Goal: Task Accomplishment & Management: Manage account settings

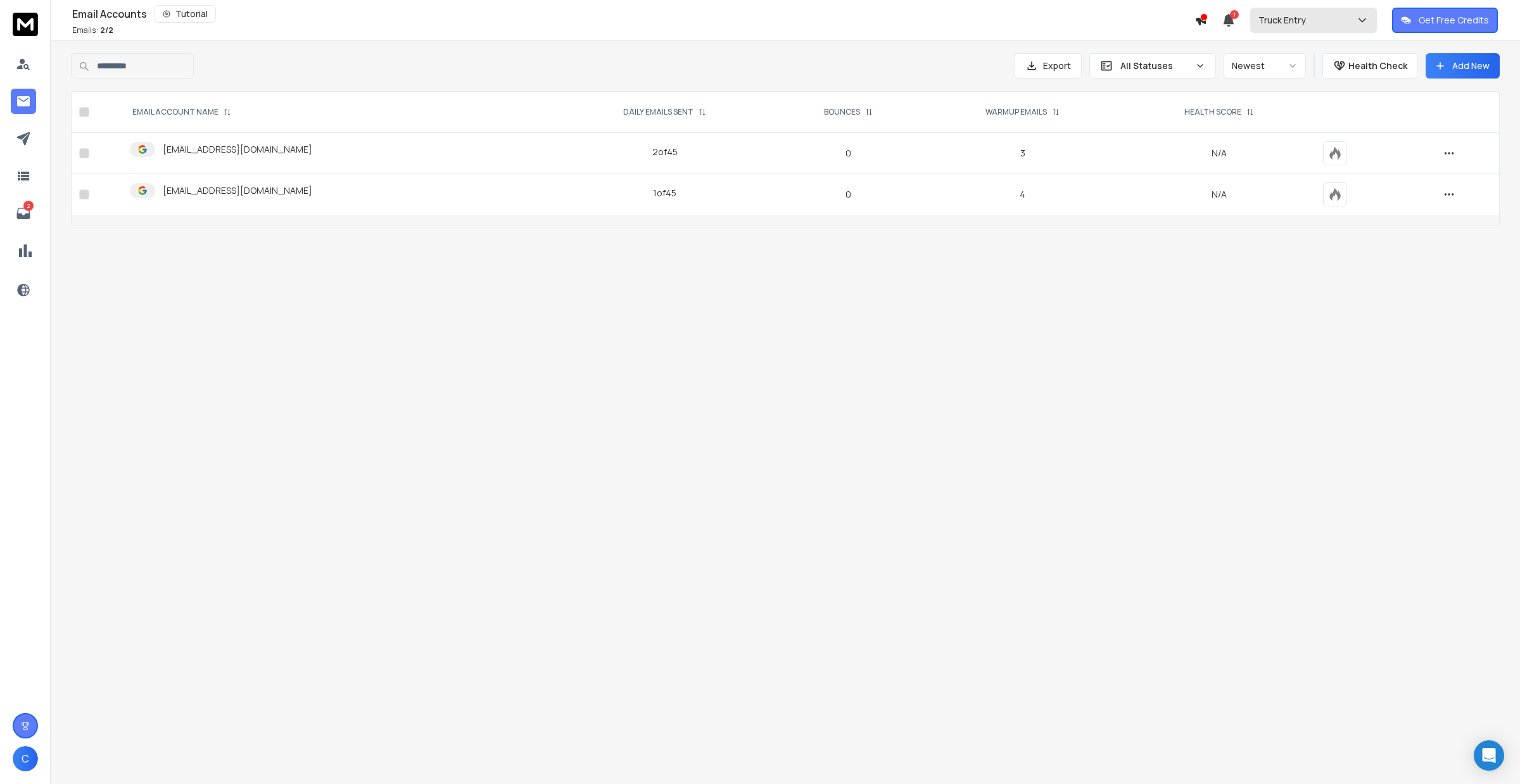
click at [1294, 15] on p "Truck Entry" at bounding box center [1285, 20] width 52 height 13
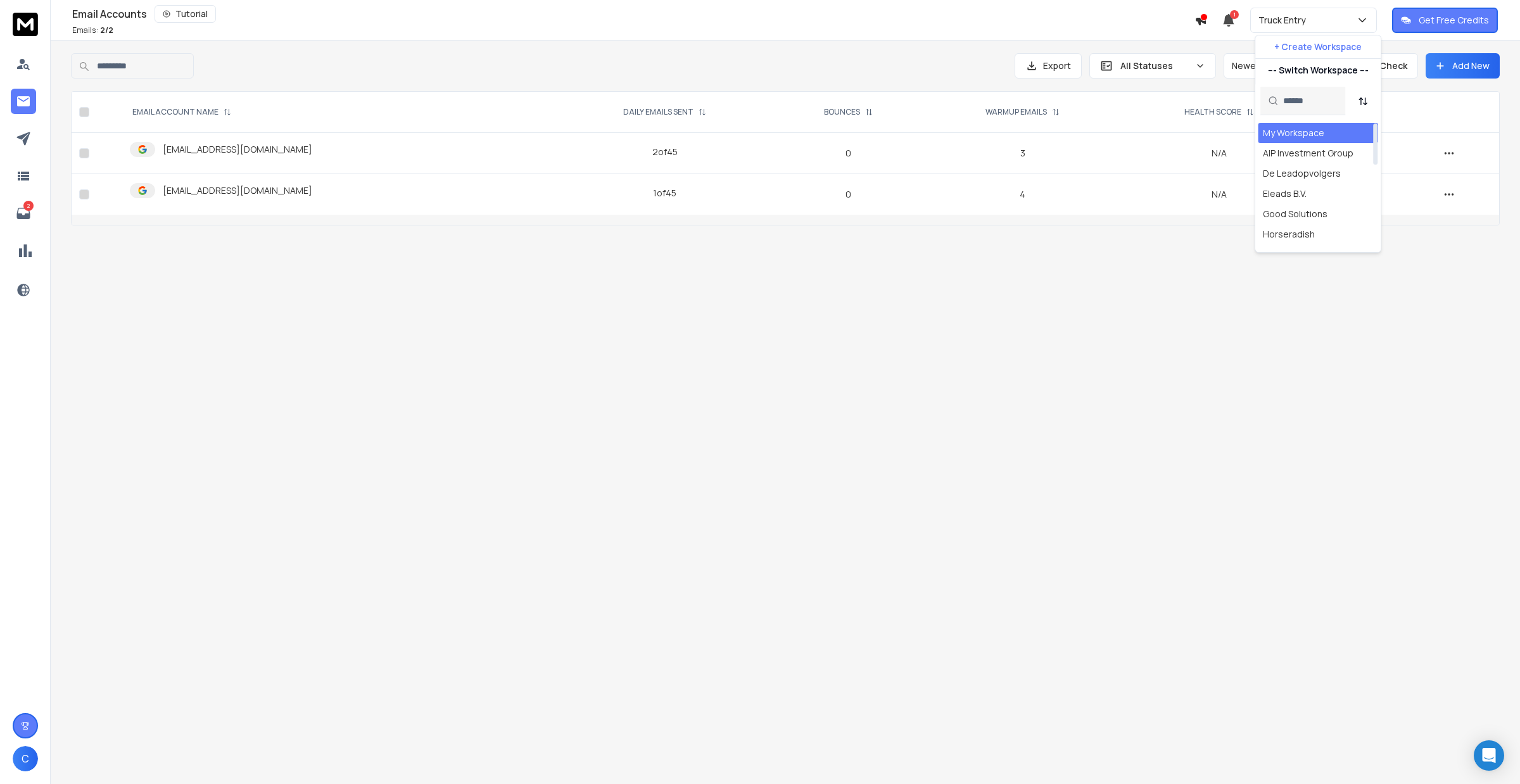
click at [1278, 130] on div "My Workspace" at bounding box center [1293, 133] width 61 height 13
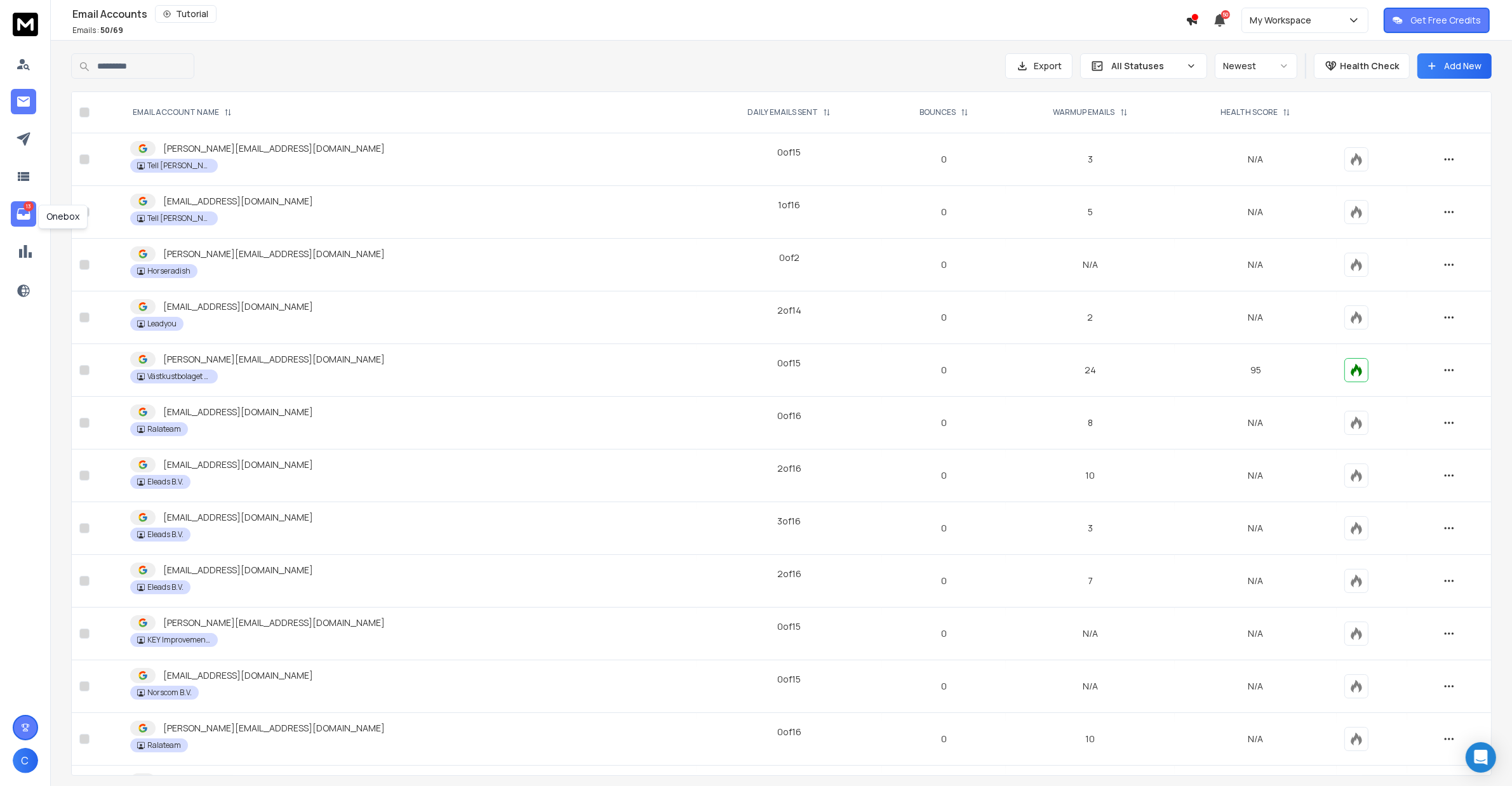
click at [18, 219] on icon at bounding box center [23, 214] width 13 height 11
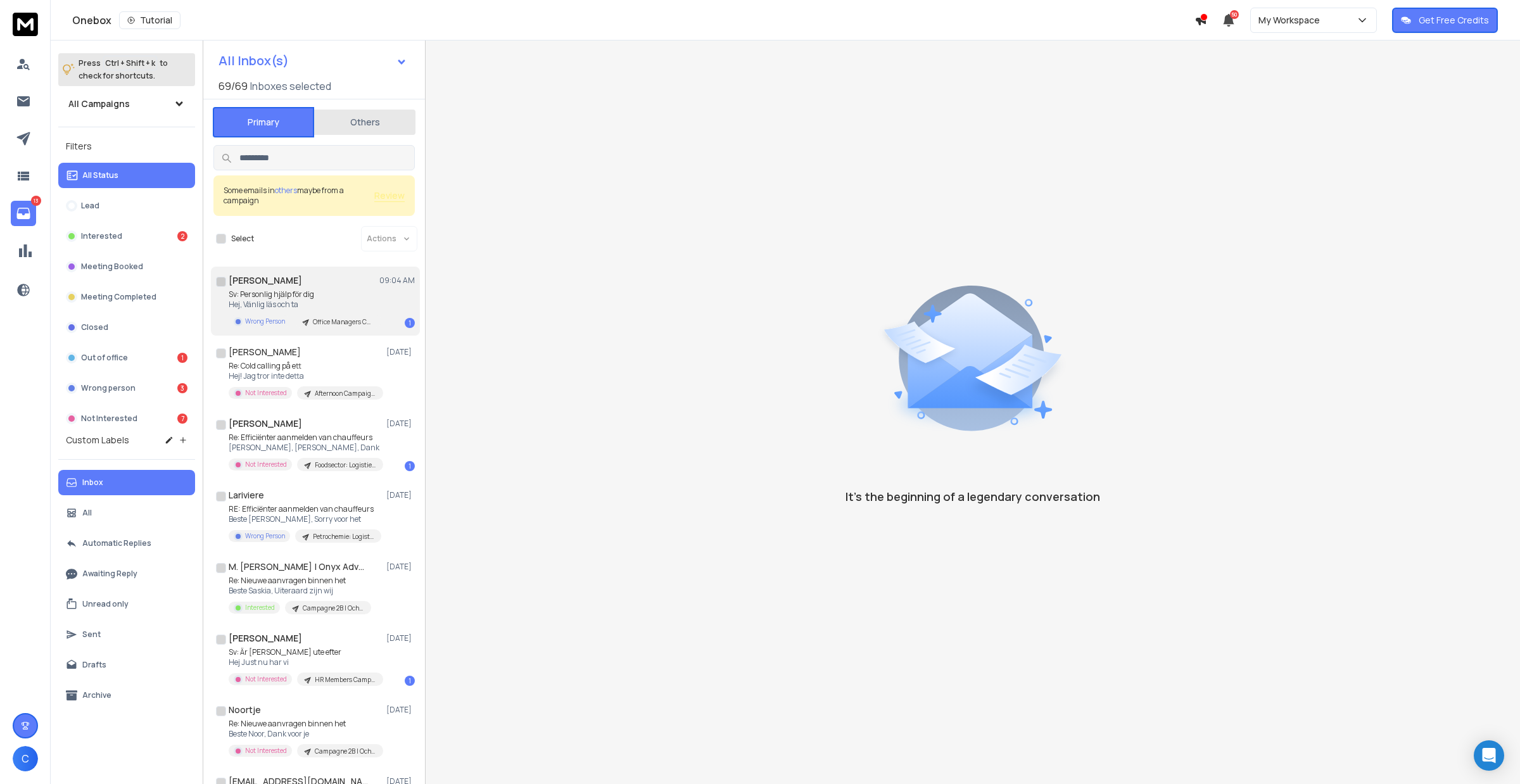
click at [359, 293] on p "Sv: Personlig hjälp för dig" at bounding box center [305, 294] width 152 height 10
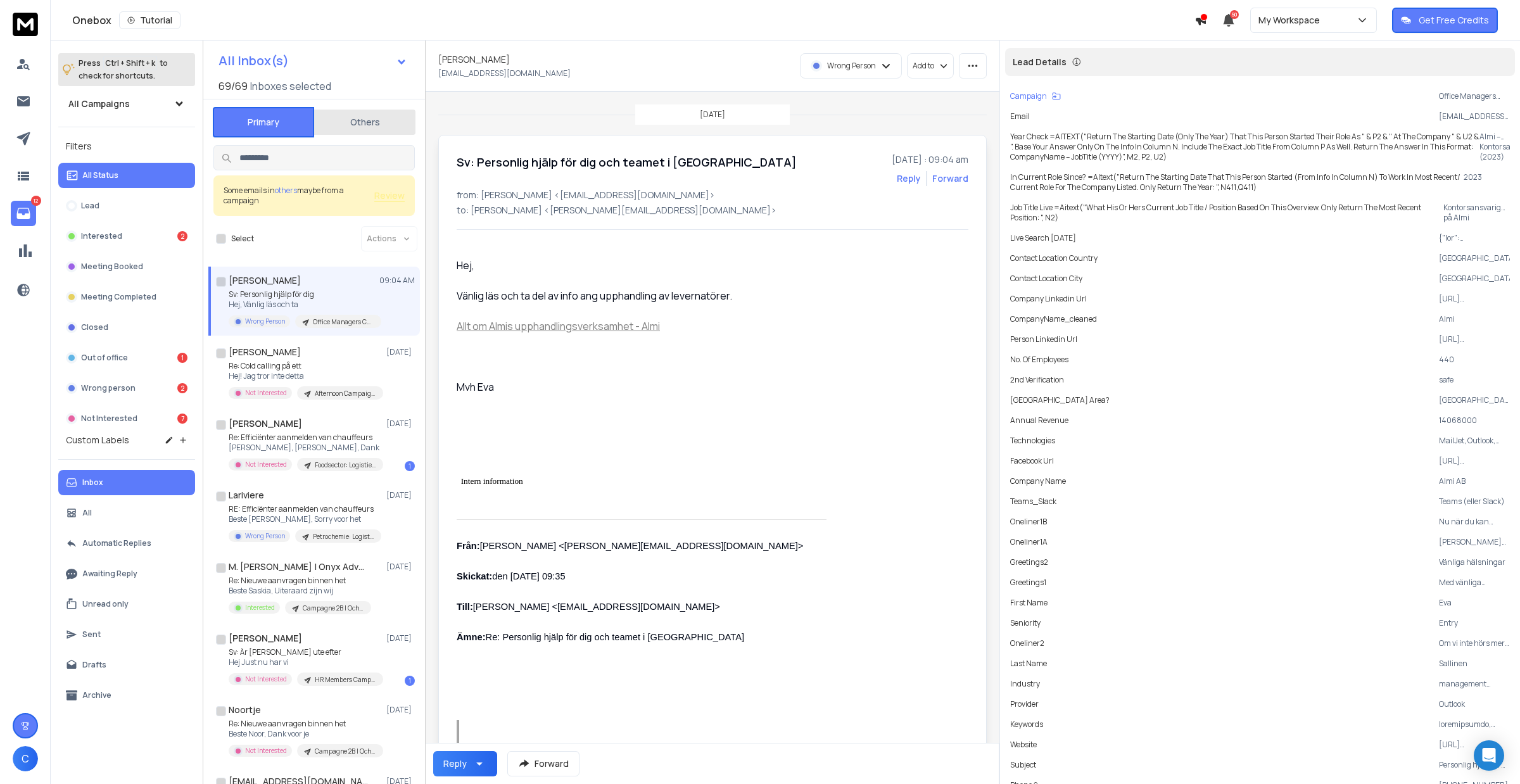
click at [851, 62] on p "Wrong Person" at bounding box center [851, 66] width 49 height 10
click at [846, 100] on div "Lead" at bounding box center [853, 94] width 112 height 20
click at [601, 620] on p "Från: Jesper Persson <jesper@xec-service.se> Skickat: den 7 oktober 2025 09:35 …" at bounding box center [641, 591] width 370 height 106
click at [316, 361] on p "Re: Cold calling på ett" at bounding box center [305, 366] width 152 height 10
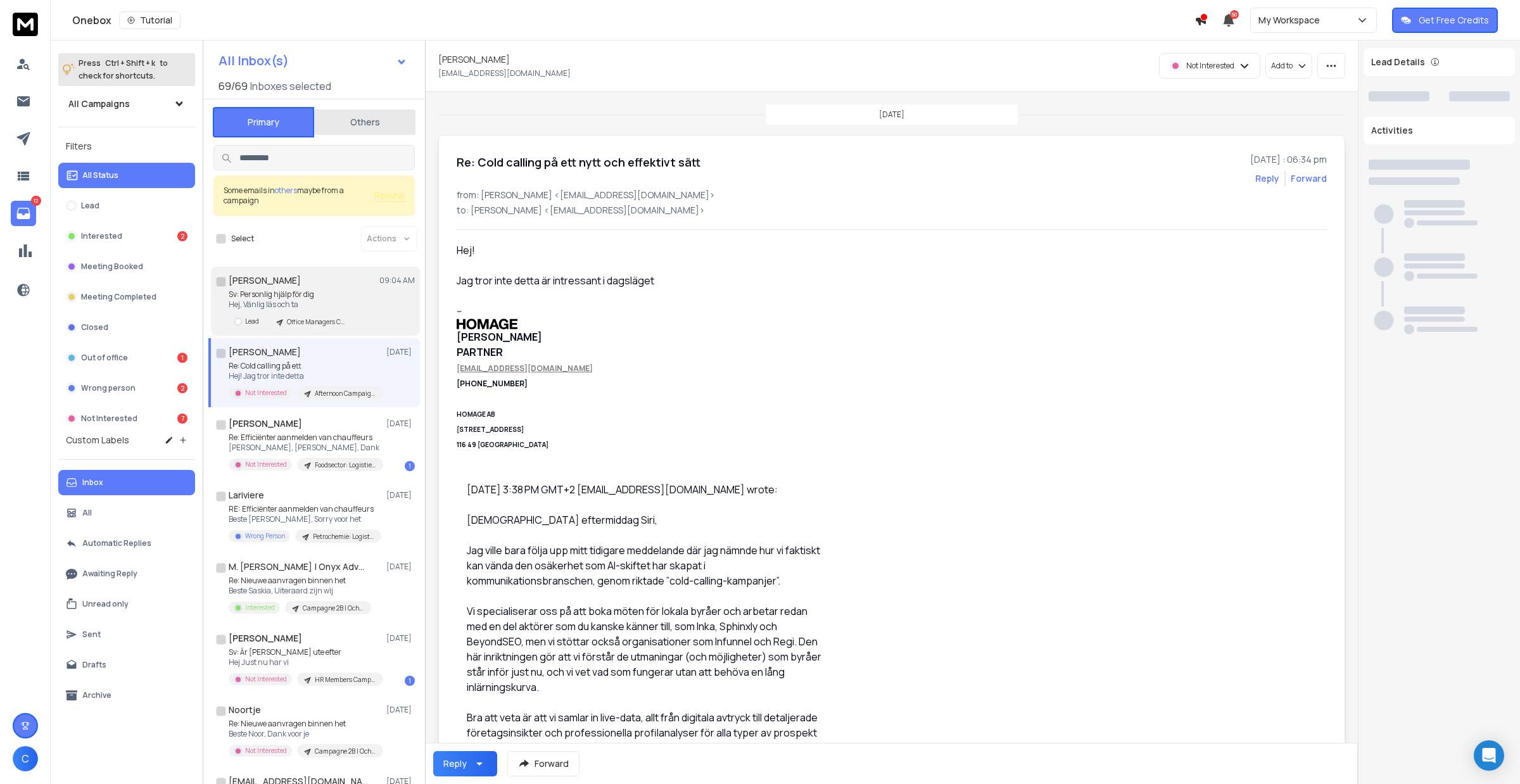
click at [339, 305] on p "Hej, Vänlig läs och ta" at bounding box center [292, 305] width 127 height 10
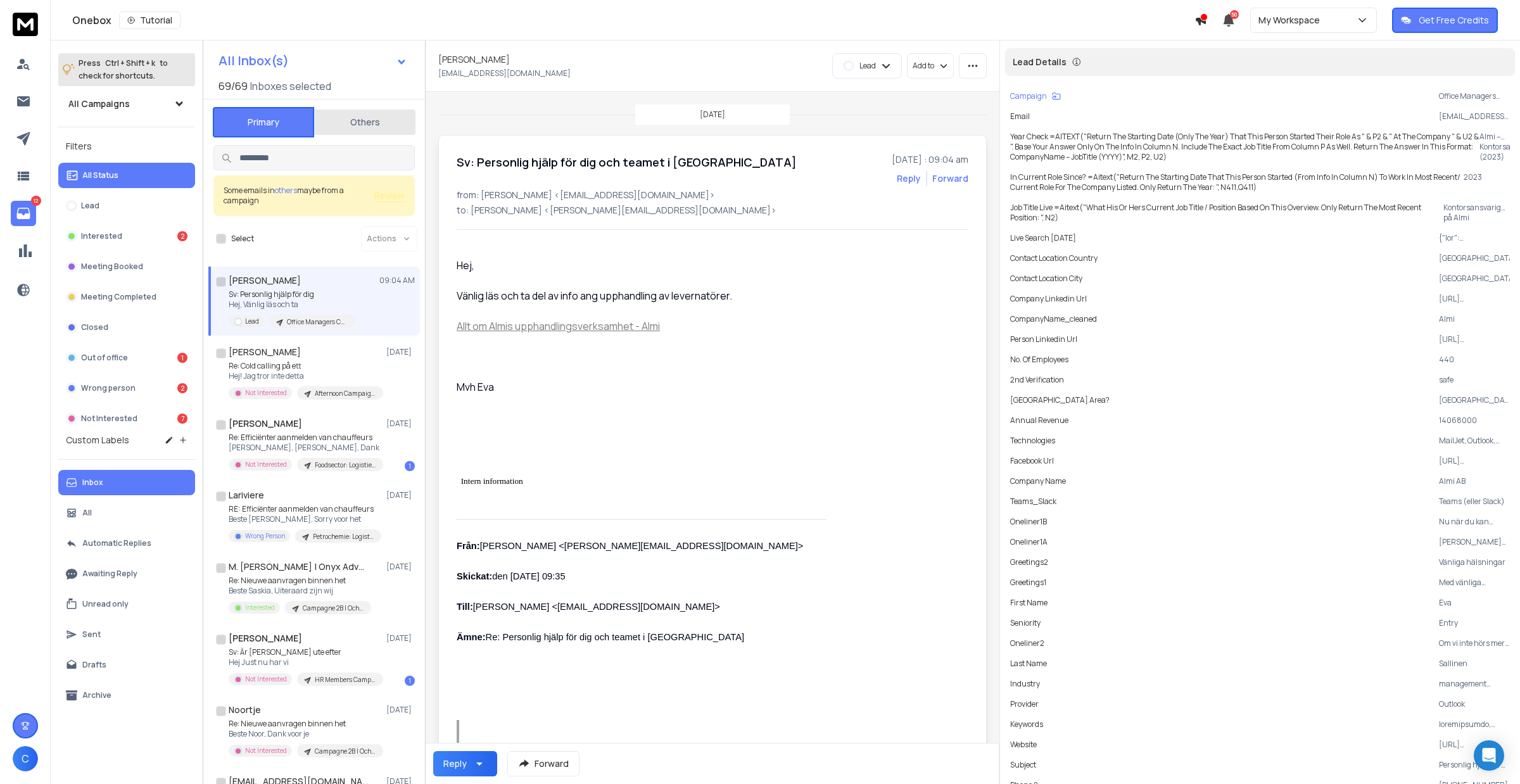
click at [1331, 70] on div "Lead Details" at bounding box center [1260, 62] width 510 height 28
click at [973, 65] on icon "button" at bounding box center [973, 66] width 10 height 2
click at [944, 91] on div "Mark as unread" at bounding box center [936, 94] width 80 height 13
click at [1286, 17] on p "My Workspace" at bounding box center [1292, 20] width 66 height 13
click at [1282, 118] on div at bounding box center [1319, 101] width 125 height 38
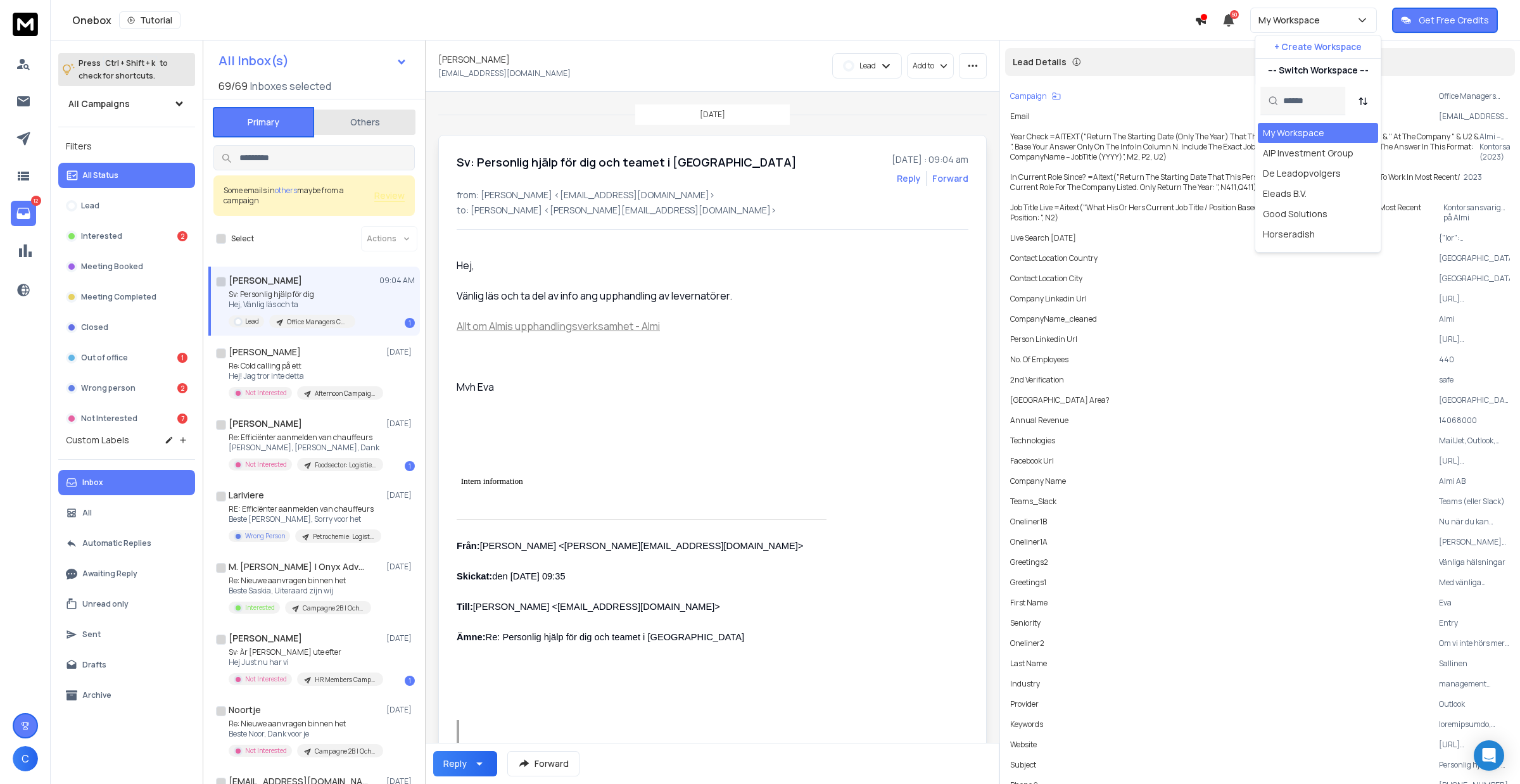
click at [1288, 103] on input "text" at bounding box center [1310, 101] width 55 height 28
type input "***"
click at [1291, 130] on div "Tell [PERSON_NAME]" at bounding box center [1307, 133] width 89 height 13
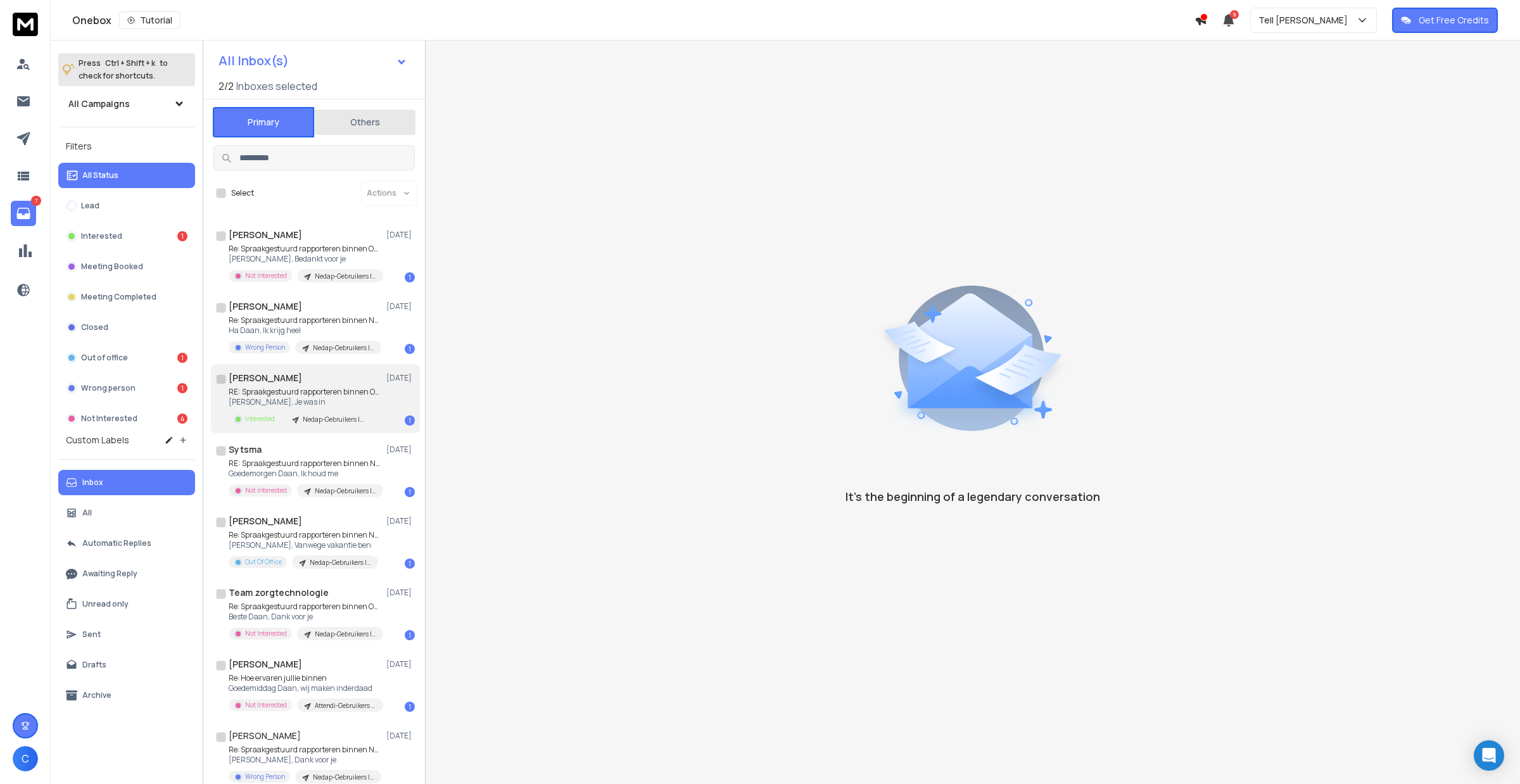
click at [295, 393] on p "RE: Spraakgestuurd rapporteren binnen Ons®" at bounding box center [305, 392] width 152 height 10
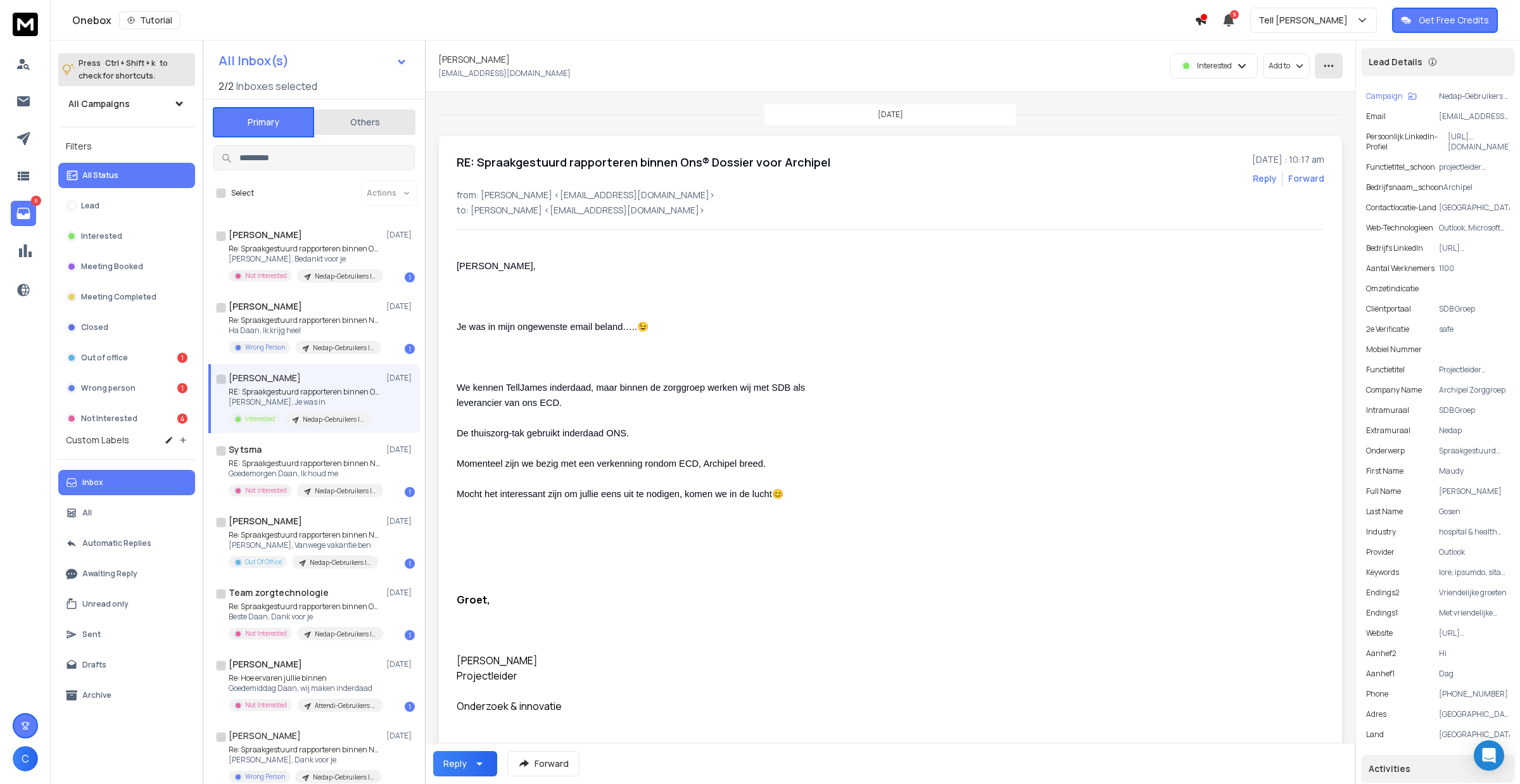
click at [1340, 69] on button "button" at bounding box center [1329, 66] width 28 height 25
click at [1318, 89] on div "Mark as unread" at bounding box center [1298, 94] width 80 height 13
click at [29, 132] on icon at bounding box center [23, 139] width 15 height 15
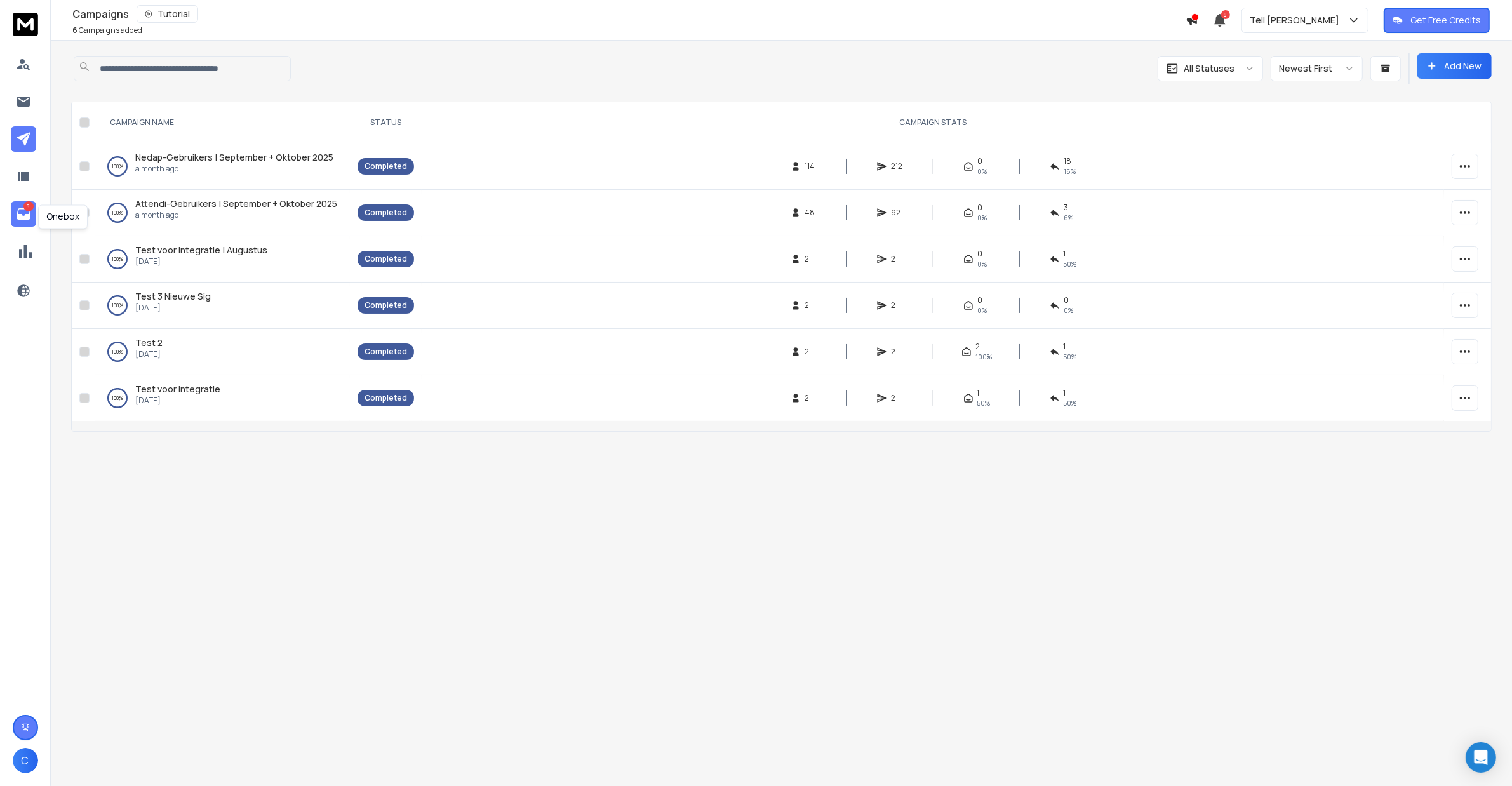
click at [15, 208] on link "6" at bounding box center [24, 214] width 25 height 25
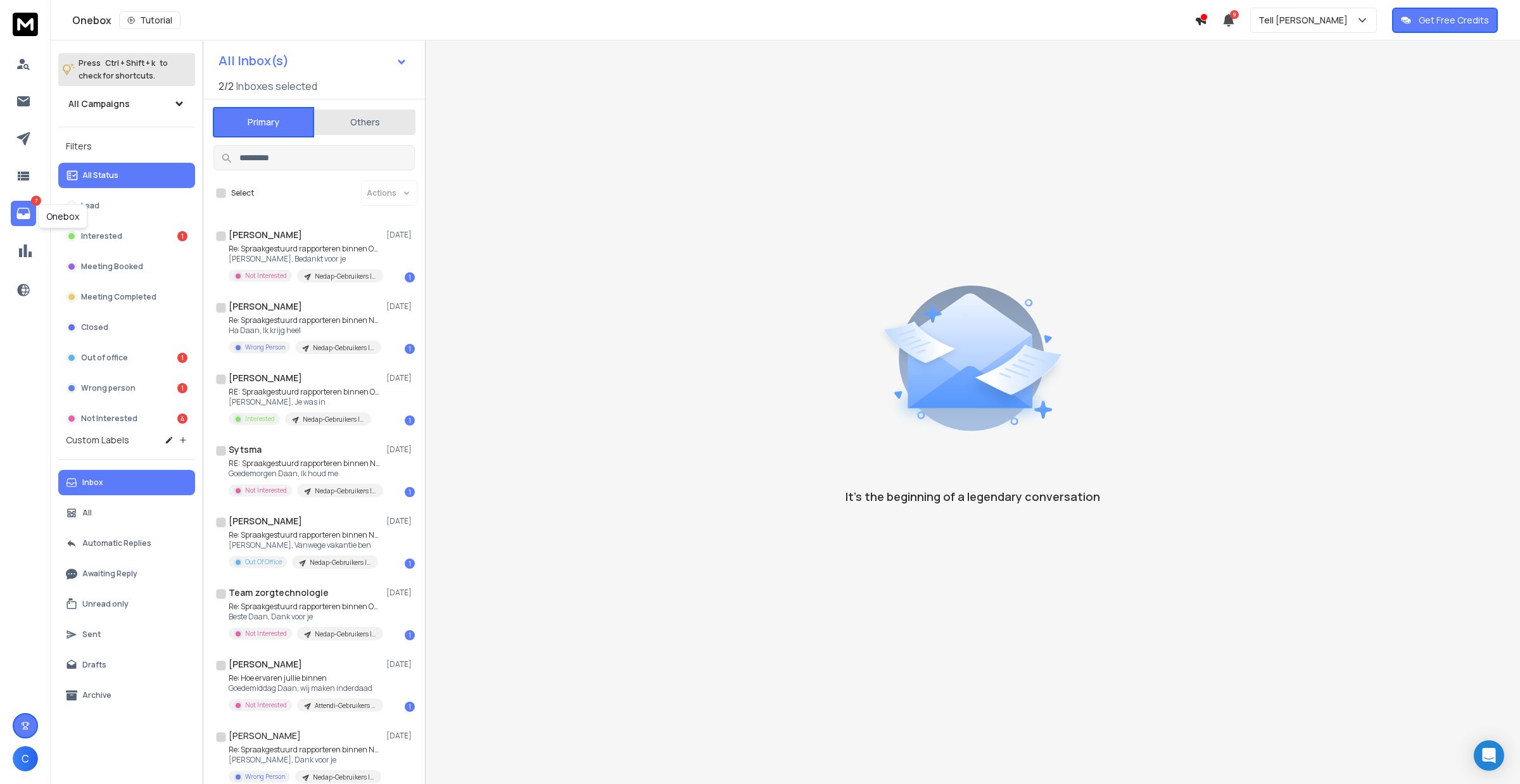
click at [1326, 33] on div "Onebox Tutorial 9 Tell James Get Free Credits" at bounding box center [760, 20] width 1520 height 41
click at [1327, 24] on div "Tell [PERSON_NAME]" at bounding box center [1313, 20] width 110 height 13
click at [1300, 103] on input "text" at bounding box center [1310, 101] width 55 height 28
type input "****"
click at [1323, 140] on div "Truck Entry" at bounding box center [1318, 133] width 120 height 20
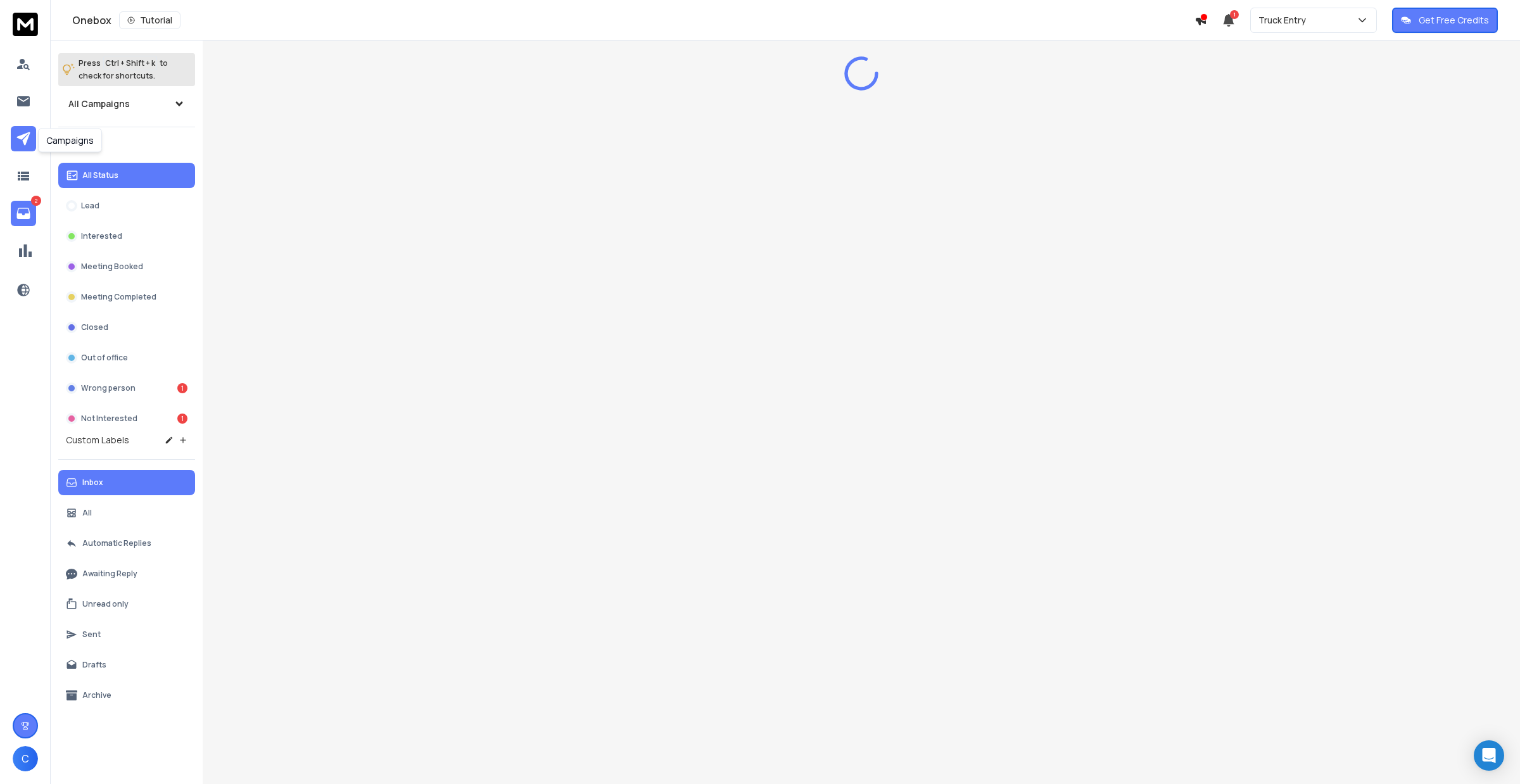
click at [20, 143] on icon at bounding box center [23, 139] width 15 height 15
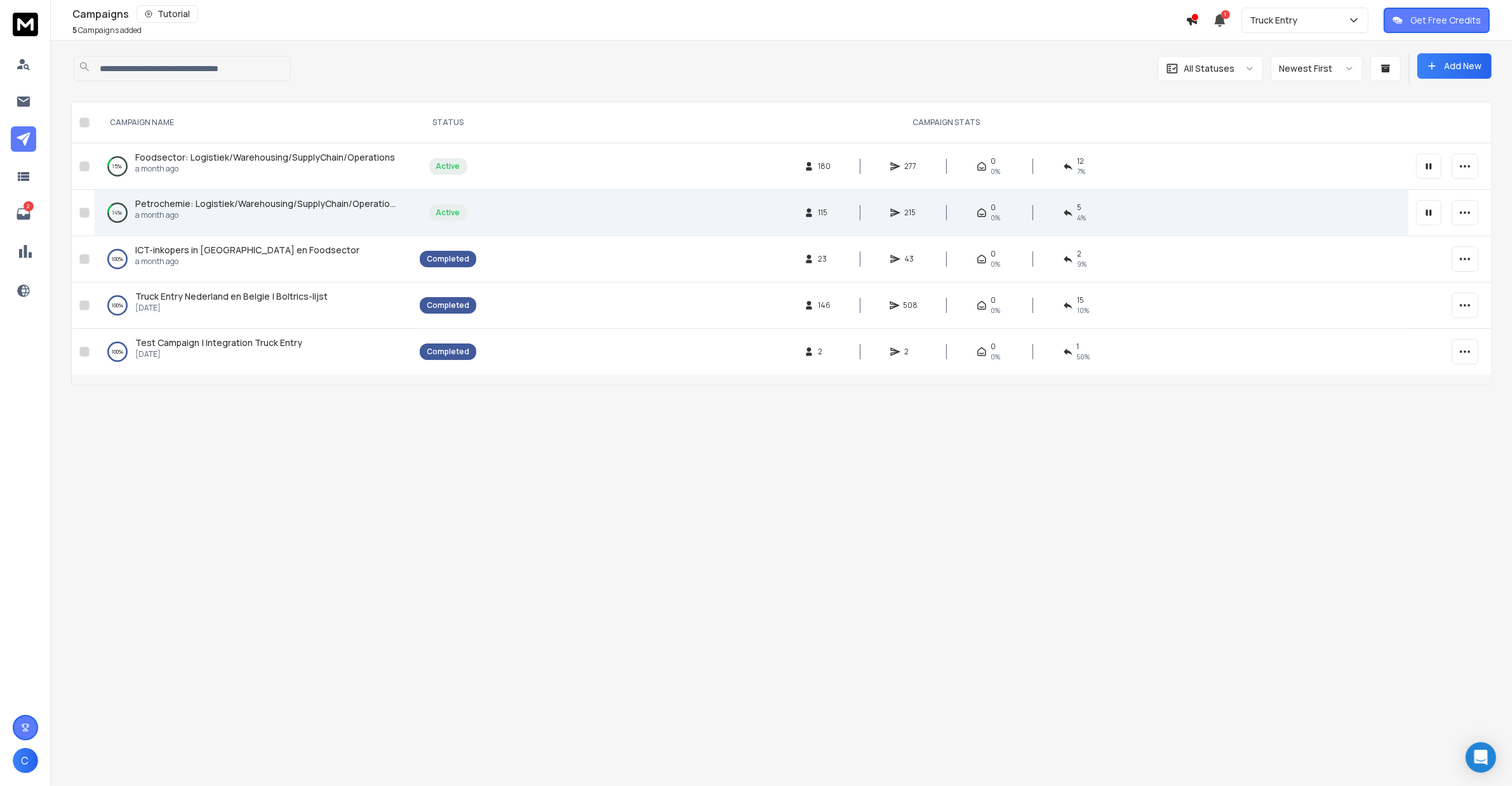
click at [217, 202] on span "Petrochemie: Logistiek/Warehousing/SupplyChain/Operations" at bounding box center [268, 203] width 265 height 12
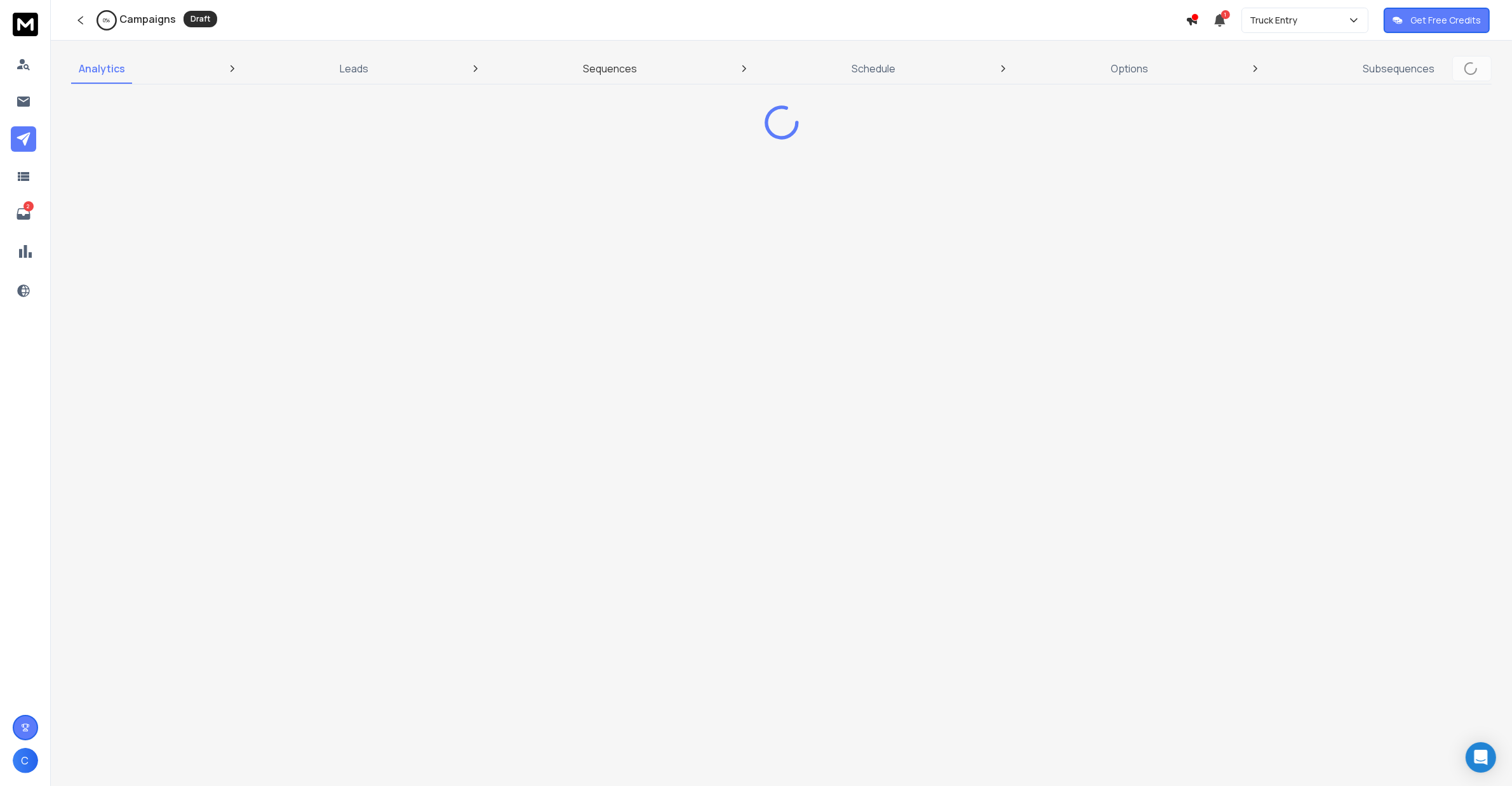
click at [595, 68] on p "Sequences" at bounding box center [610, 68] width 54 height 16
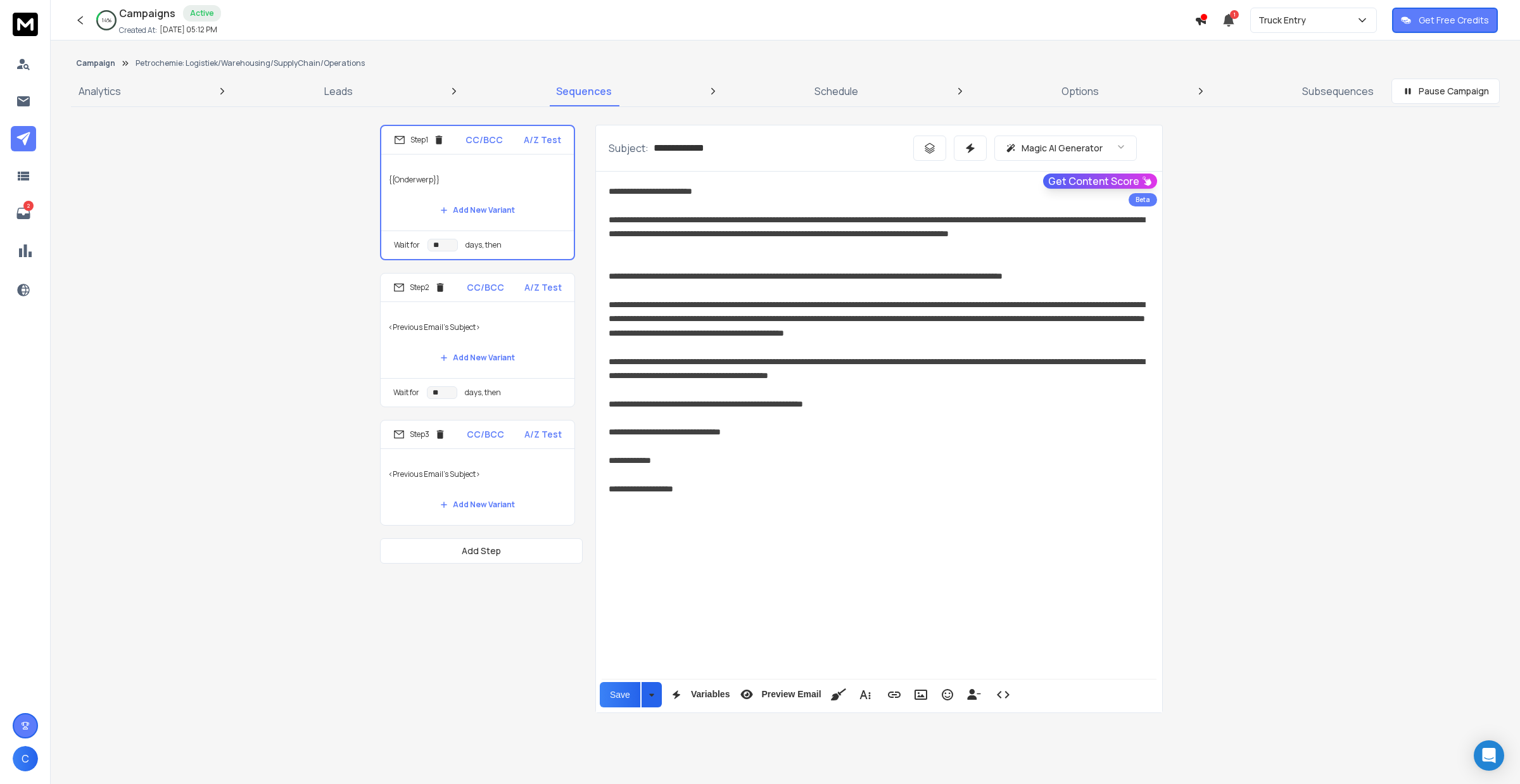
click at [150, 260] on div "**********" at bounding box center [785, 418] width 1429 height 598
click at [1286, 24] on p "Truck Entry" at bounding box center [1285, 20] width 52 height 13
click at [1293, 131] on div "My Workspace" at bounding box center [1293, 133] width 61 height 13
